Goal: Find specific page/section: Find specific page/section

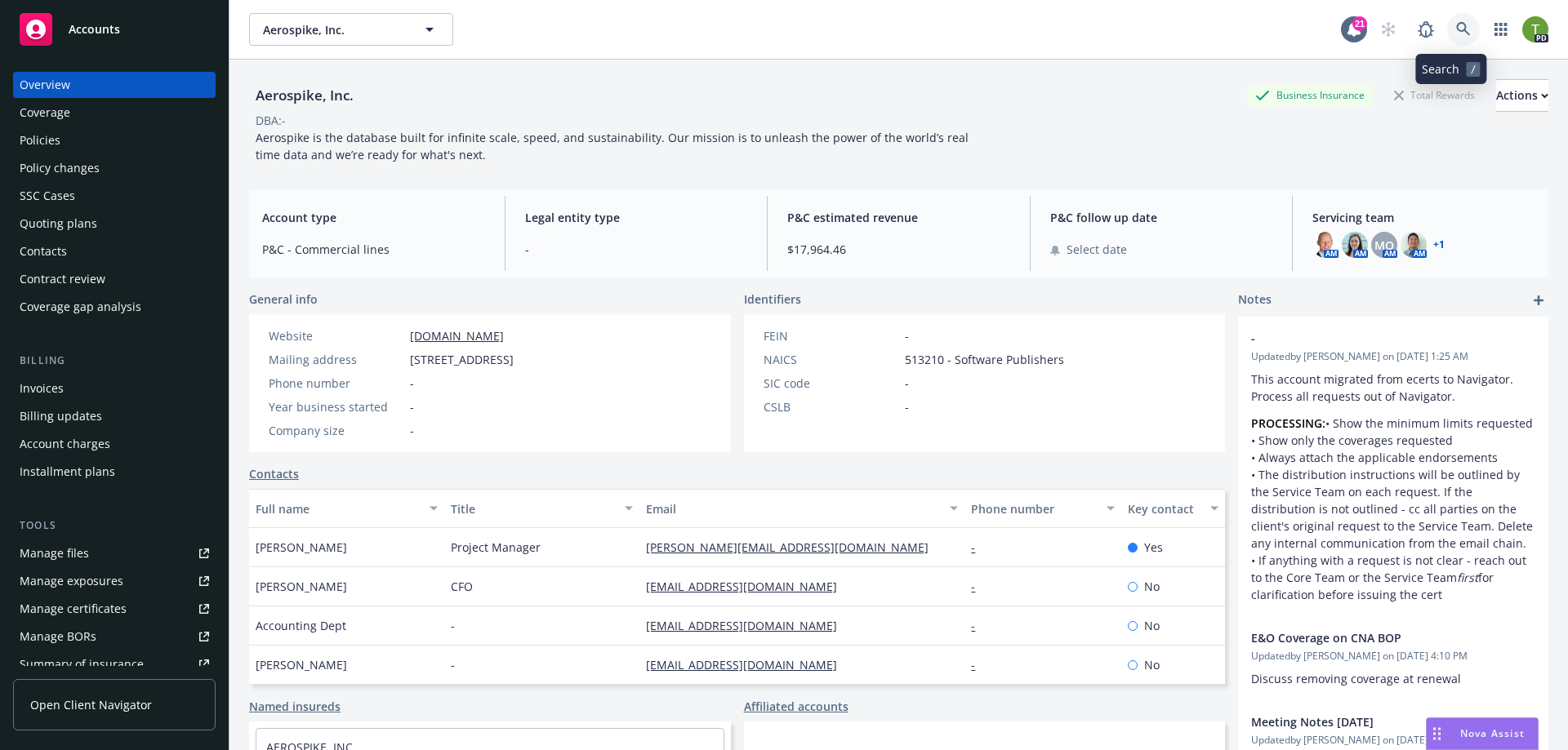
click at [1456, 31] on icon at bounding box center [1462, 29] width 13 height 13
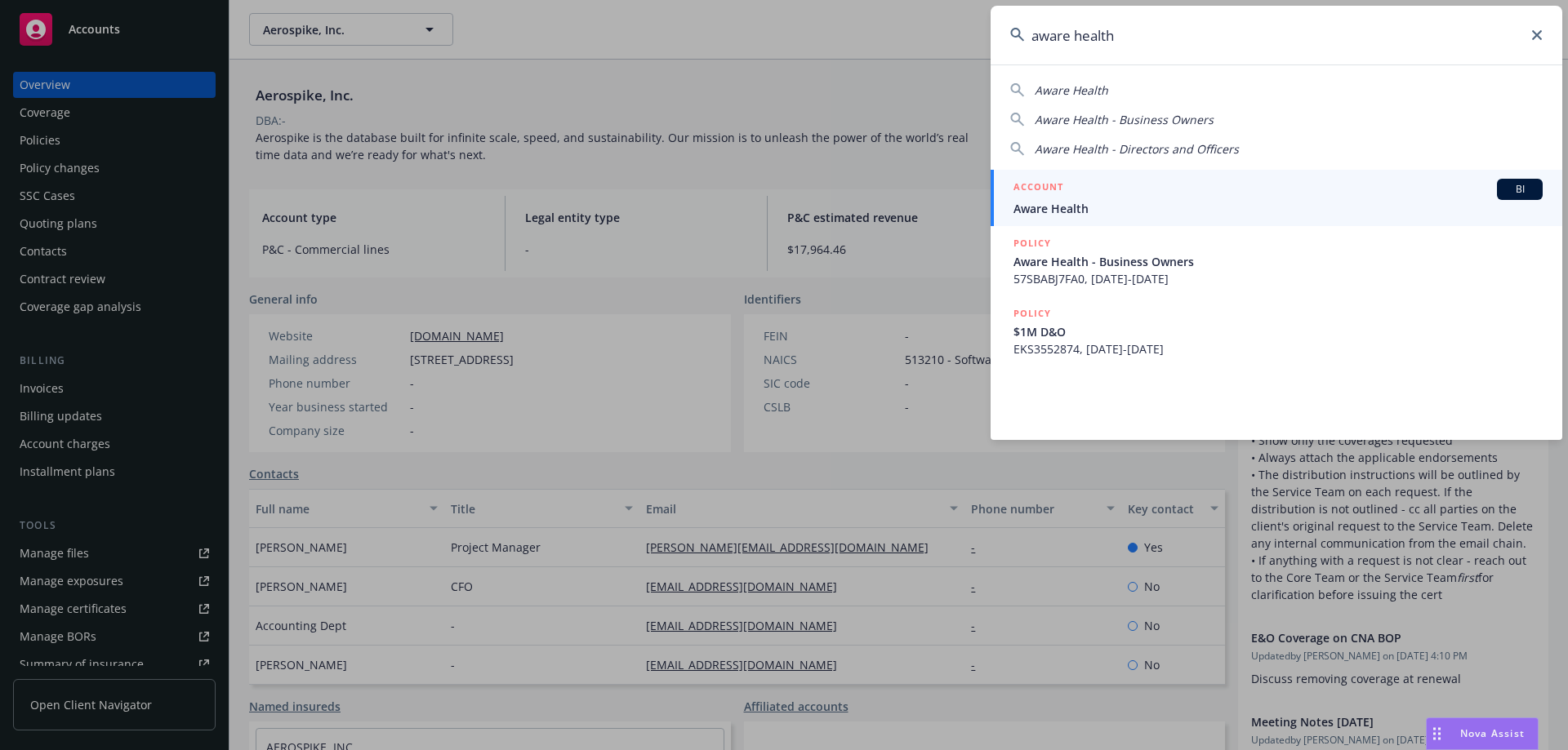
type input "aware health"
click at [1104, 208] on span "Aware Health" at bounding box center [1277, 208] width 529 height 17
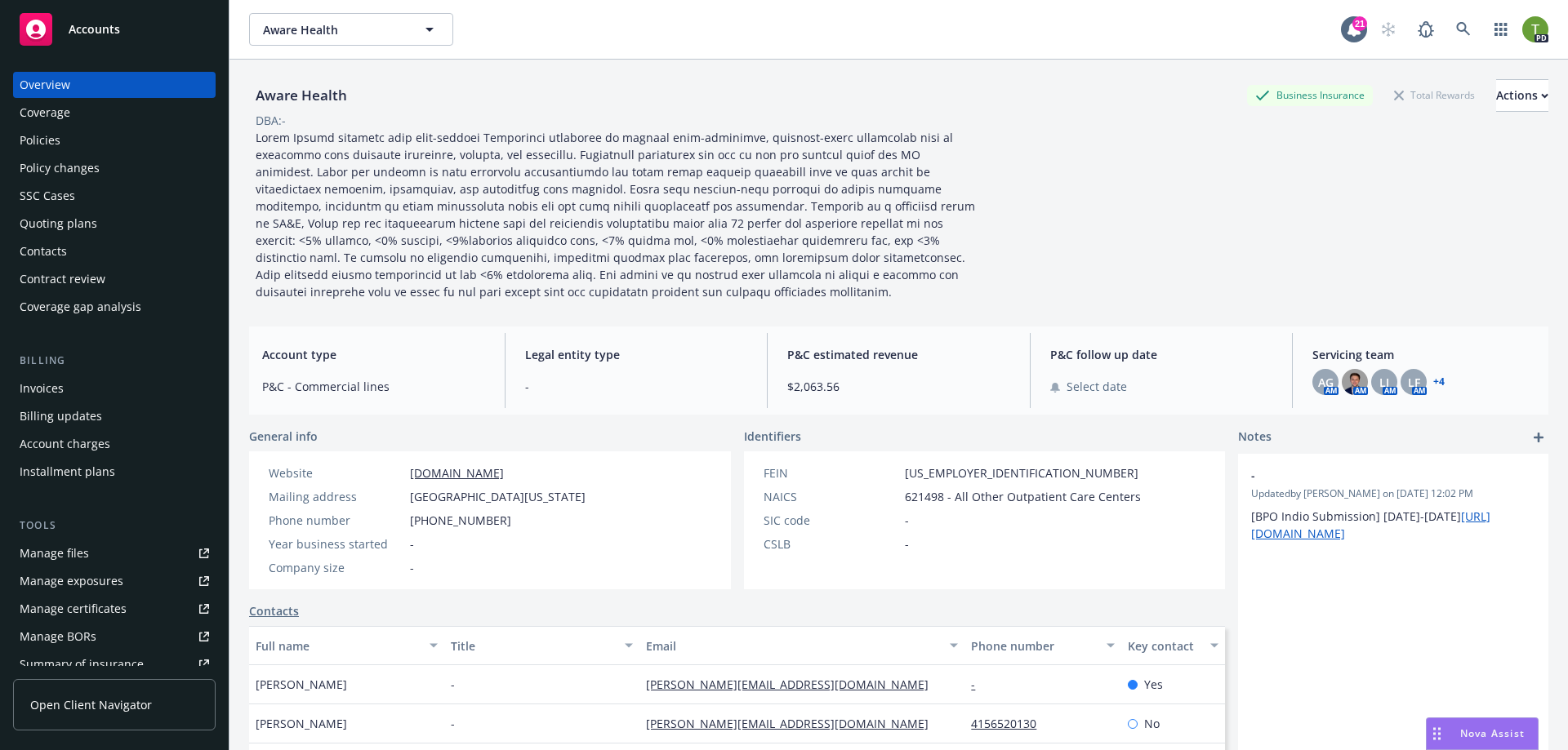
click at [34, 138] on div "Policies" at bounding box center [39, 140] width 40 height 26
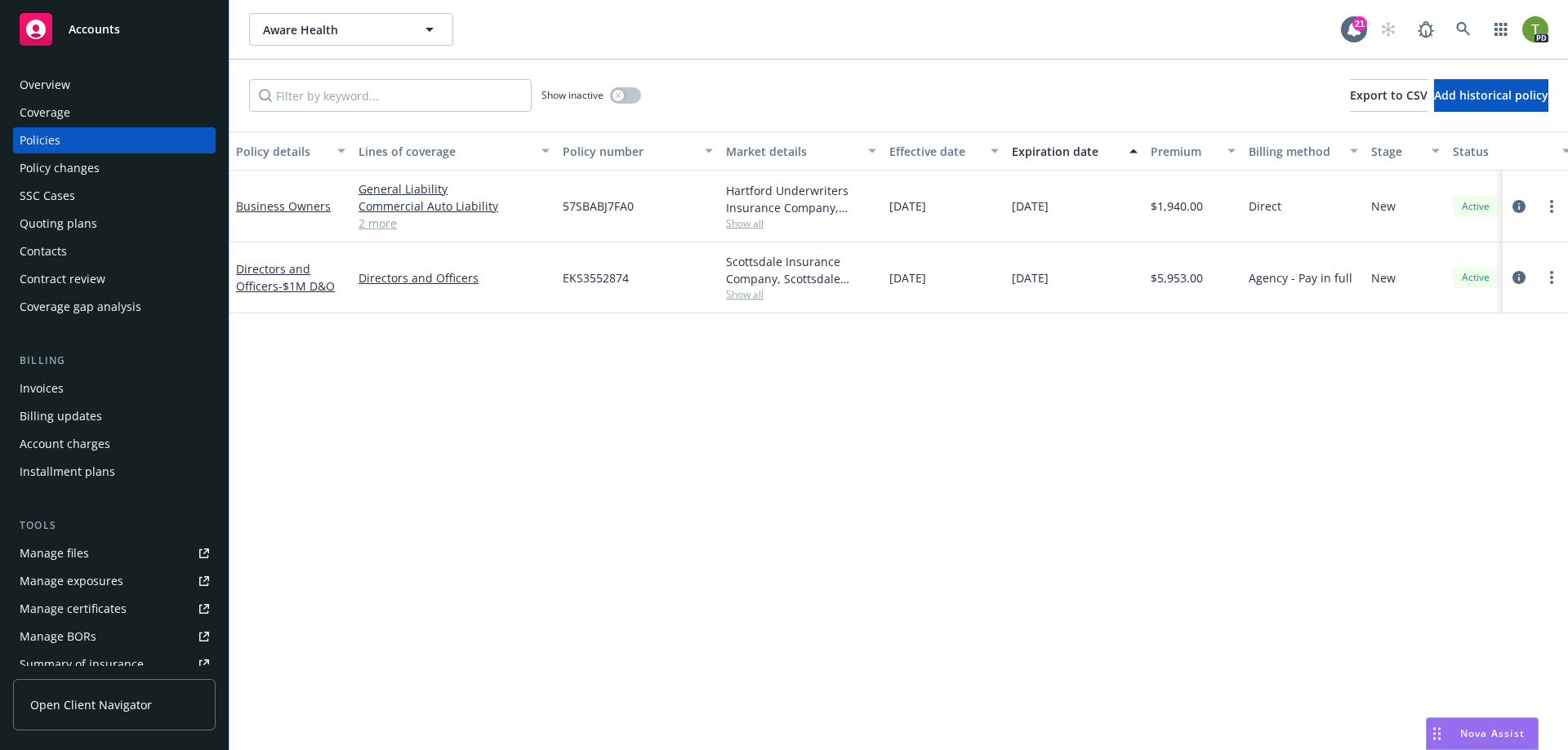
click at [100, 92] on div "Overview" at bounding box center [114, 84] width 189 height 26
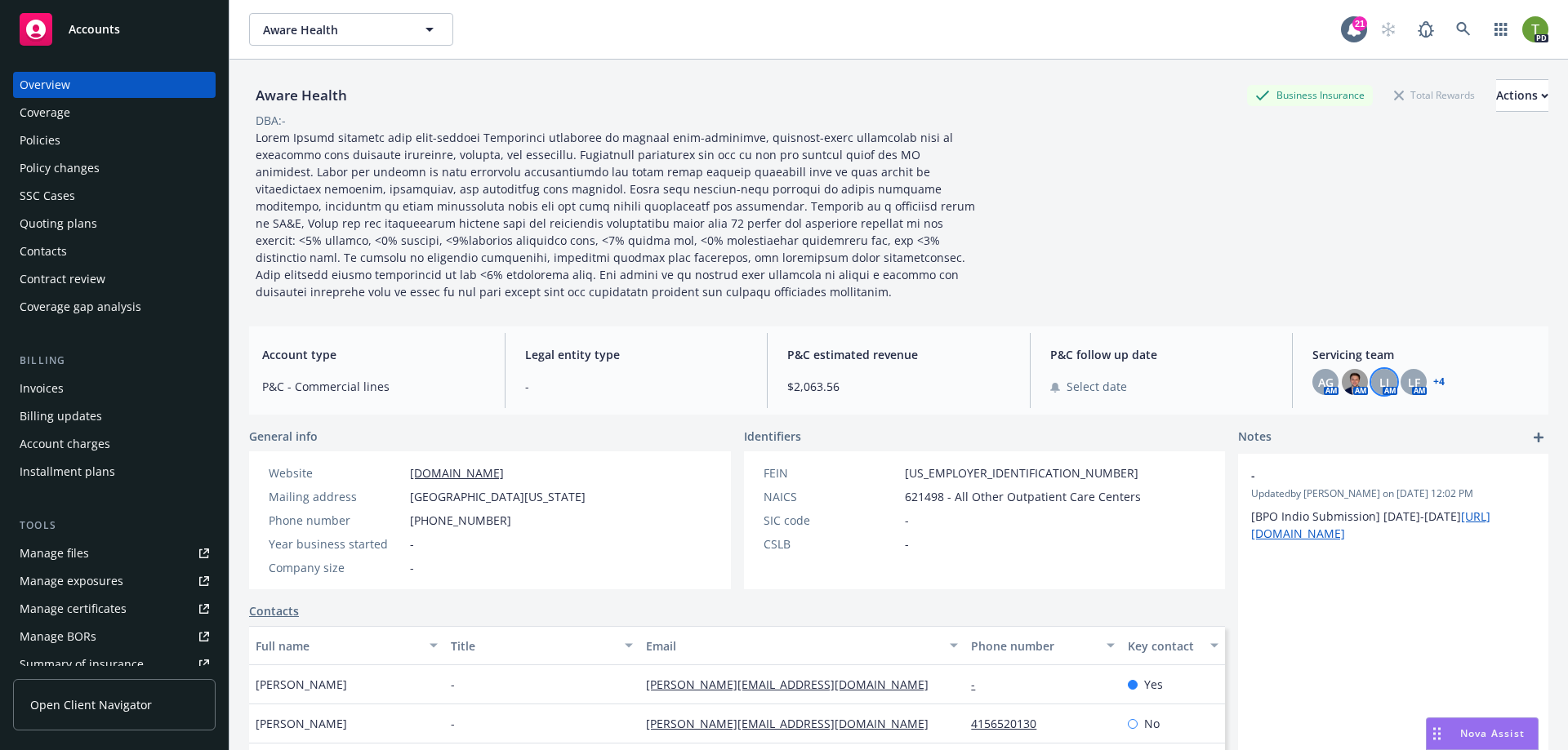
click at [1379, 387] on span "LI" at bounding box center [1383, 382] width 10 height 17
click at [1432, 384] on link "+ 4" at bounding box center [1438, 381] width 12 height 10
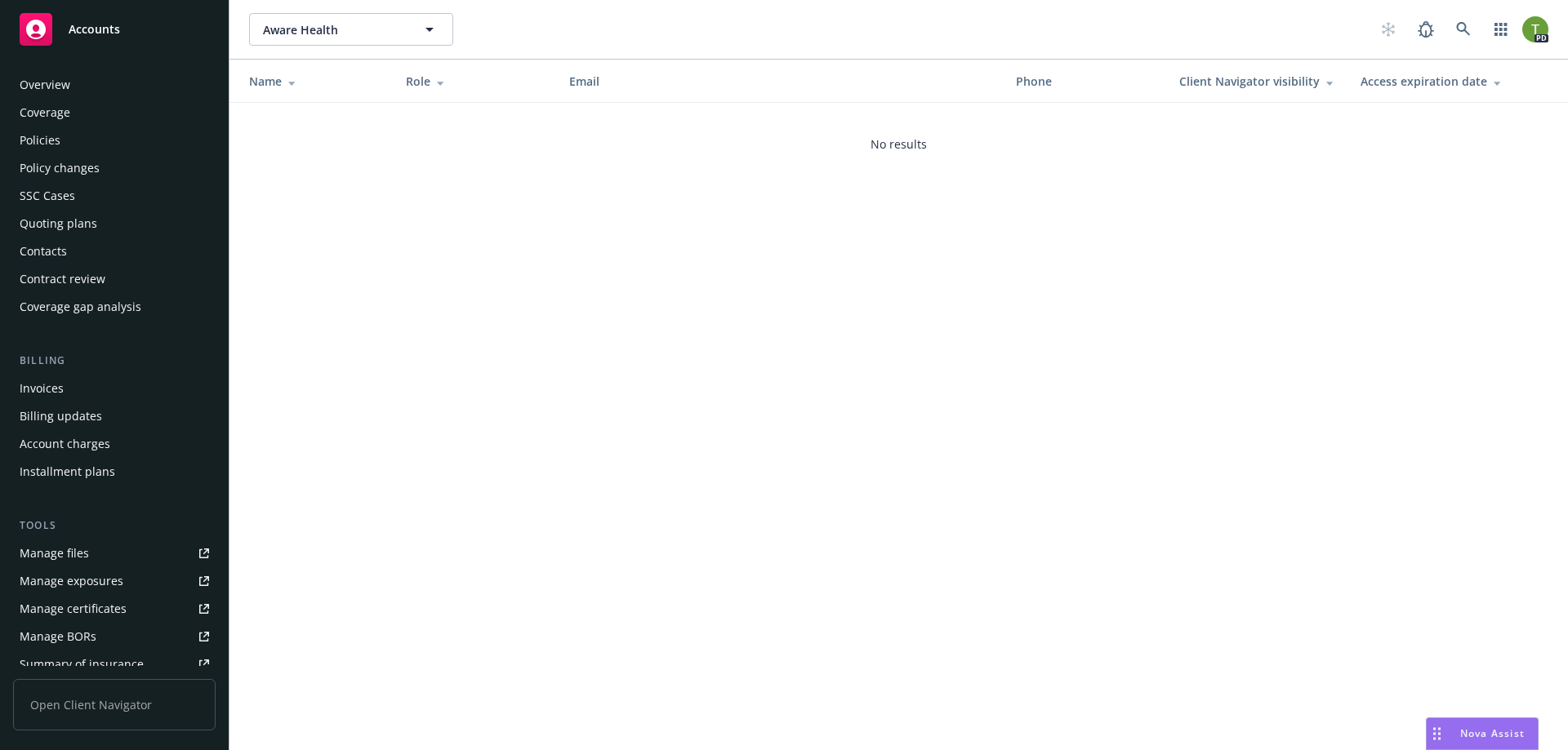
scroll to position [285, 0]
